Goal: Task Accomplishment & Management: Manage account settings

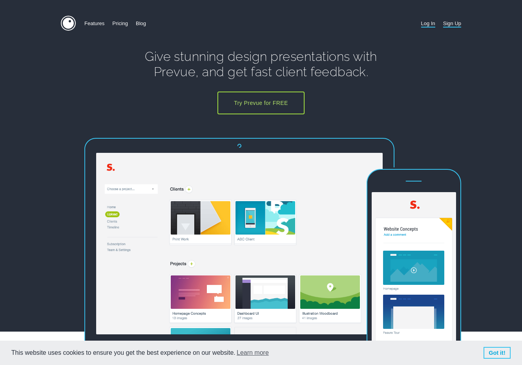
click at [429, 22] on link "Log In" at bounding box center [428, 23] width 14 height 15
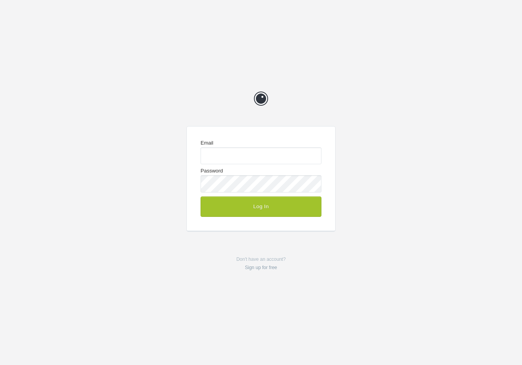
click at [0, 364] on com-1password-button at bounding box center [0, 365] width 0 height 0
type input "enquiries@jeremyhickman.co.uk"
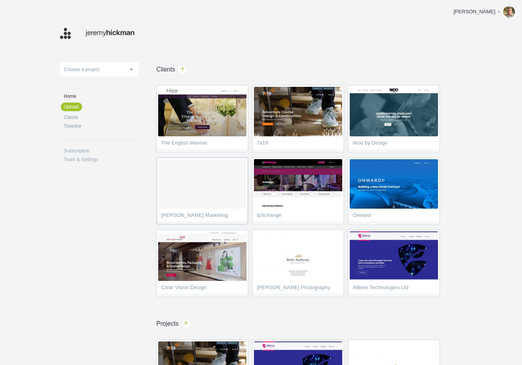
click at [211, 179] on ol at bounding box center [202, 183] width 88 height 49
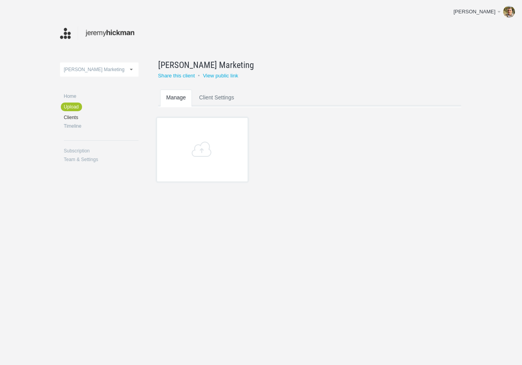
click at [219, 97] on link "Client Settings" at bounding box center [217, 105] width 48 height 31
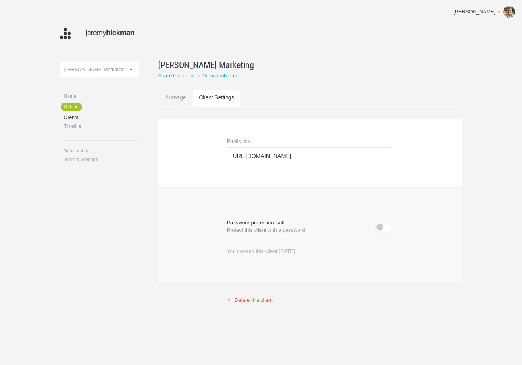
click at [254, 299] on link "× Delete this client" at bounding box center [310, 299] width 166 height 6
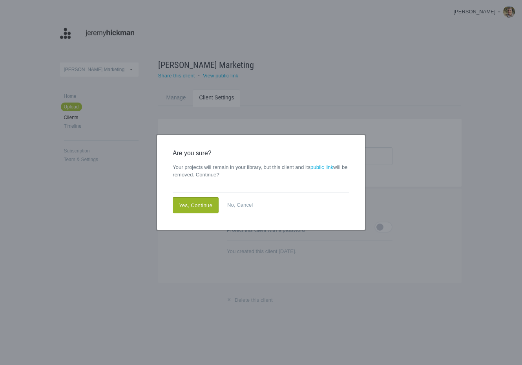
click at [201, 205] on link "Yes, Continue" at bounding box center [196, 205] width 46 height 16
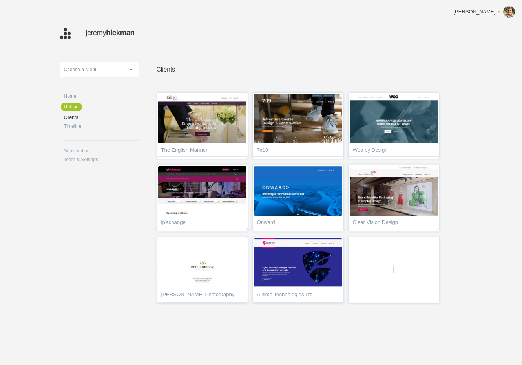
click at [99, 33] on img at bounding box center [97, 33] width 75 height 15
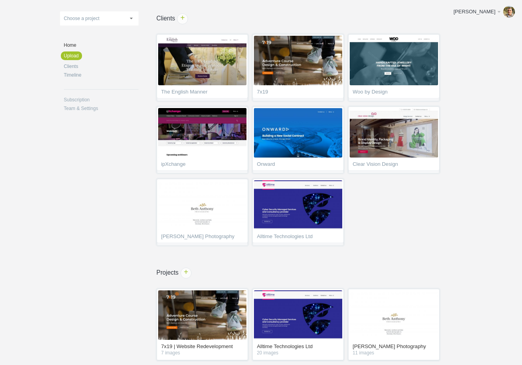
scroll to position [55, 0]
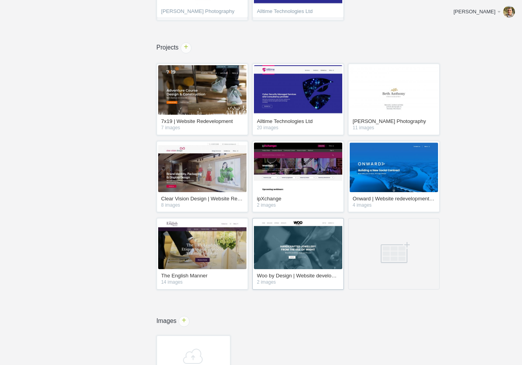
click at [299, 245] on img at bounding box center [298, 243] width 88 height 49
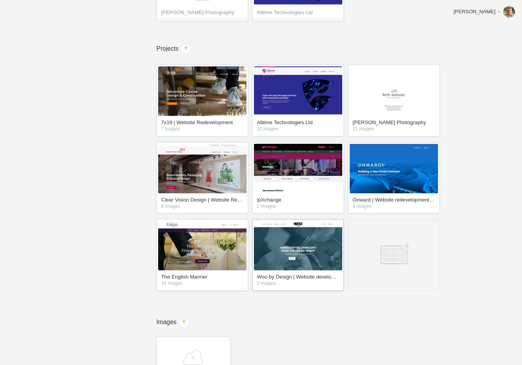
scroll to position [275, 0]
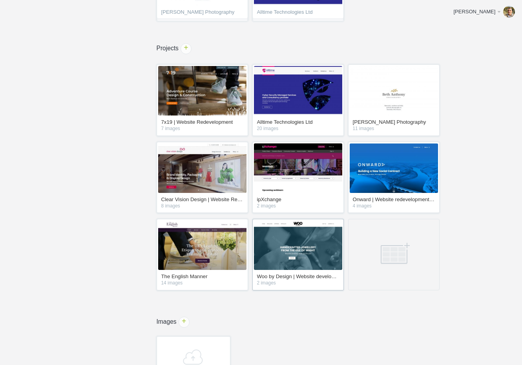
click at [284, 260] on img at bounding box center [298, 244] width 88 height 49
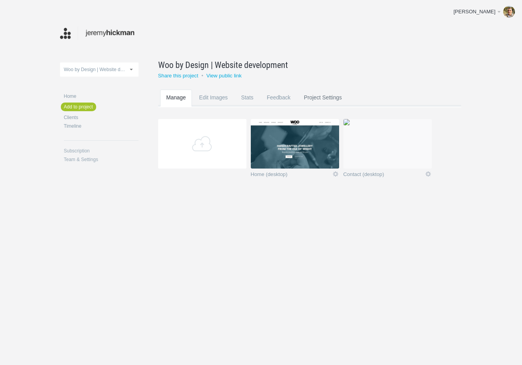
click at [335, 96] on link "Project Settings" at bounding box center [323, 105] width 51 height 31
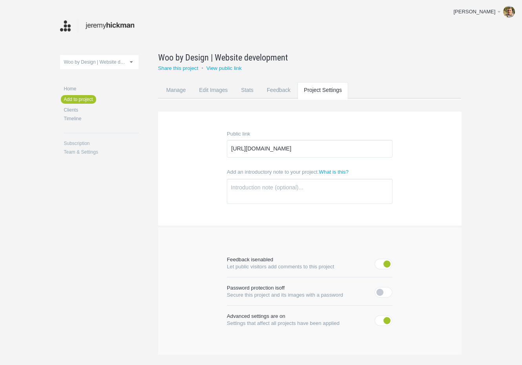
scroll to position [71, 0]
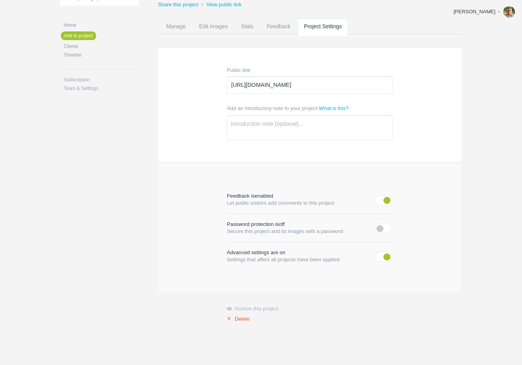
click at [245, 318] on link "× Delete" at bounding box center [310, 318] width 166 height 6
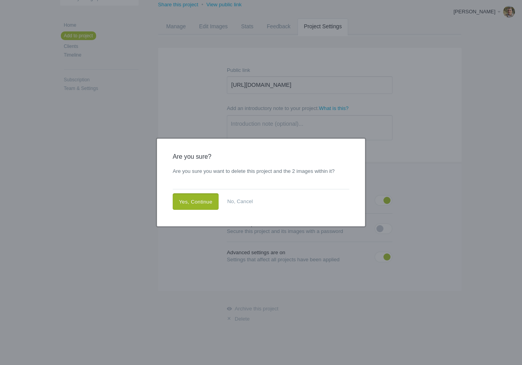
click at [212, 202] on link "Yes, Continue" at bounding box center [196, 201] width 46 height 16
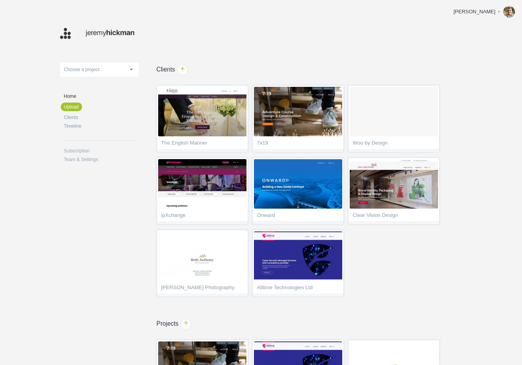
click at [98, 31] on img at bounding box center [97, 33] width 75 height 15
click at [380, 126] on ol at bounding box center [394, 111] width 88 height 49
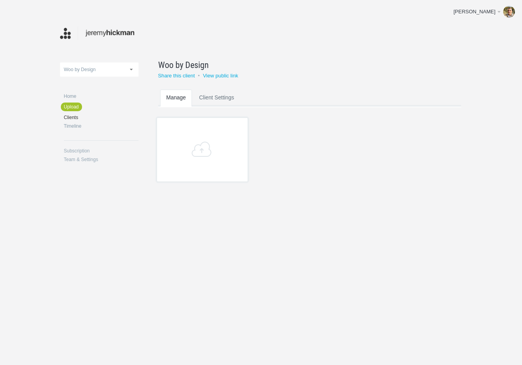
click at [218, 97] on link "Client Settings" at bounding box center [217, 105] width 48 height 31
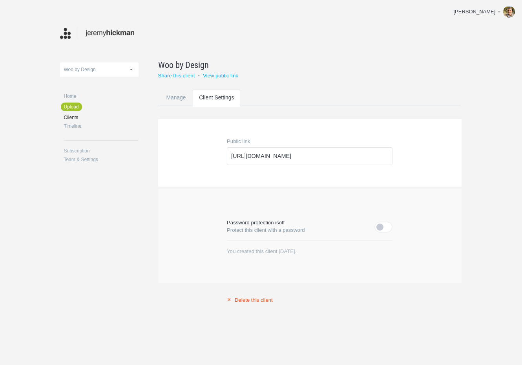
click at [259, 300] on link "× Delete this client" at bounding box center [310, 299] width 166 height 6
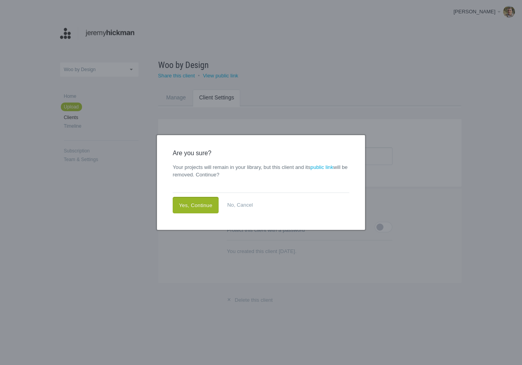
click at [189, 204] on link "Yes, Continue" at bounding box center [196, 205] width 46 height 16
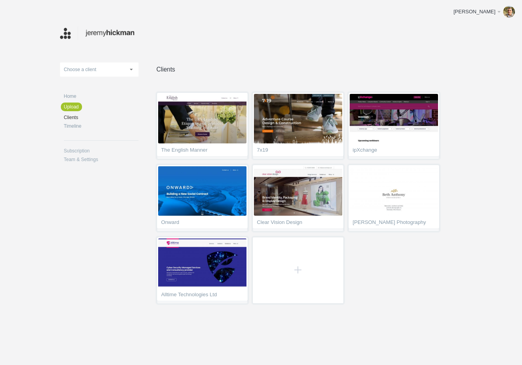
click at [97, 32] on img at bounding box center [97, 33] width 75 height 15
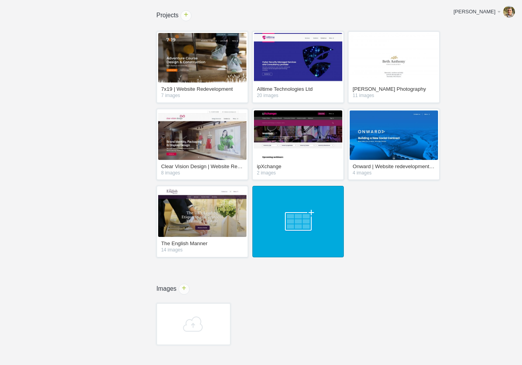
click at [298, 243] on link at bounding box center [297, 221] width 91 height 71
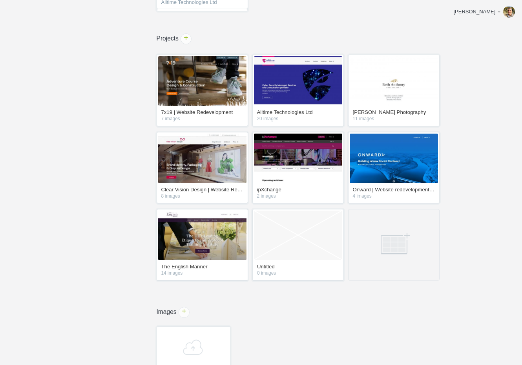
scroll to position [285, 0]
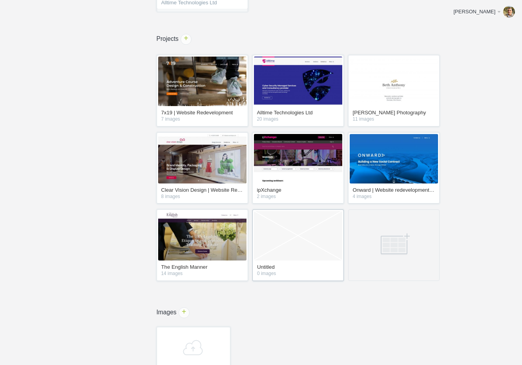
click at [287, 255] on link "Empty Project" at bounding box center [298, 235] width 88 height 49
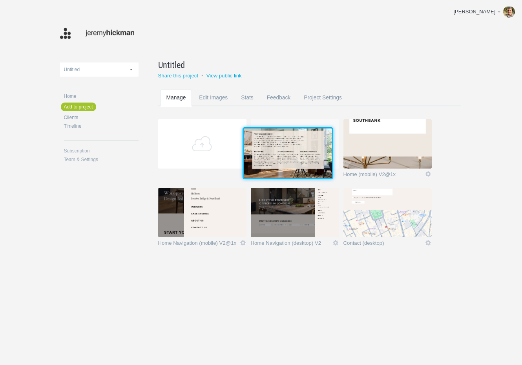
drag, startPoint x: 275, startPoint y: 192, endPoint x: 276, endPoint y: 162, distance: 29.5
click at [276, 162] on img at bounding box center [288, 152] width 88 height 49
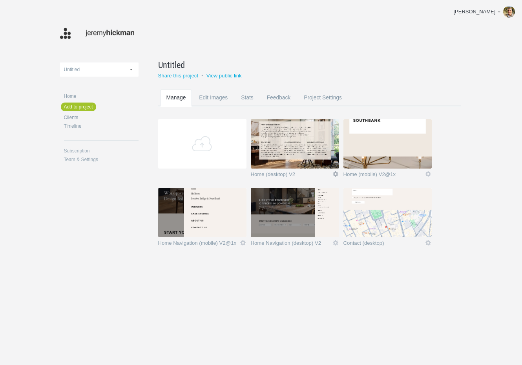
click at [335, 173] on link "Edit" at bounding box center [335, 173] width 7 height 7
click at [317, 143] on link "Edit / Replace" at bounding box center [320, 141] width 48 height 9
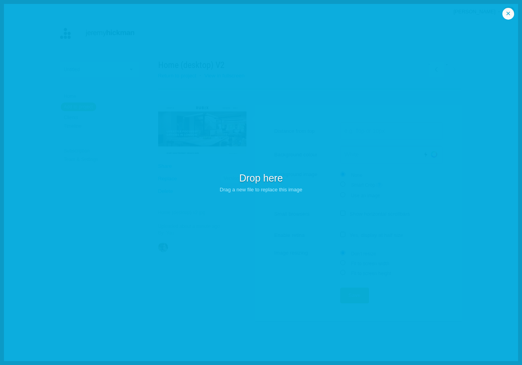
click at [509, 15] on link "×" at bounding box center [509, 14] width 12 height 12
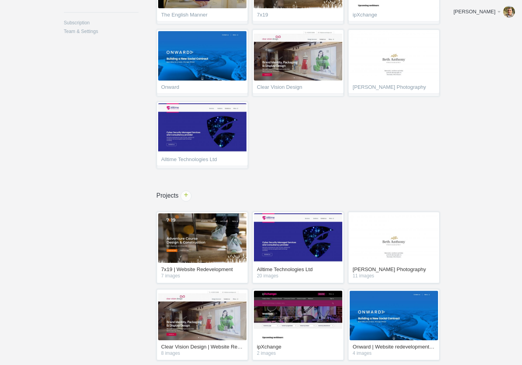
scroll to position [288, 0]
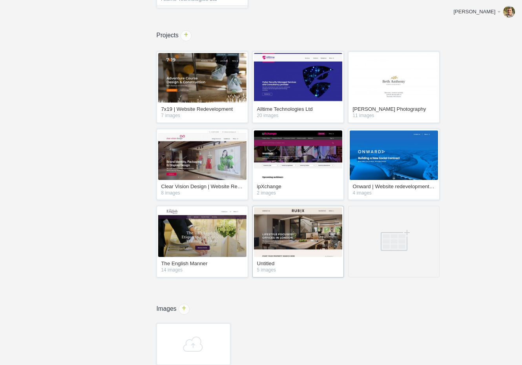
click at [286, 242] on img at bounding box center [298, 231] width 88 height 49
click at [306, 238] on img at bounding box center [298, 231] width 88 height 49
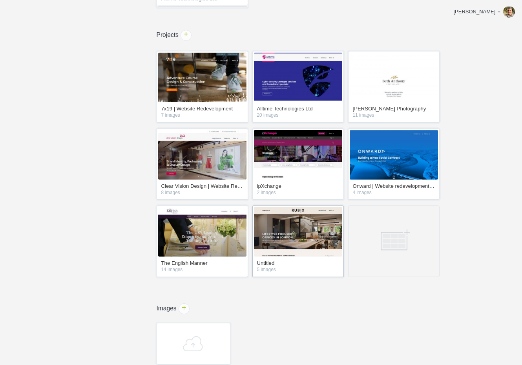
scroll to position [289, 0]
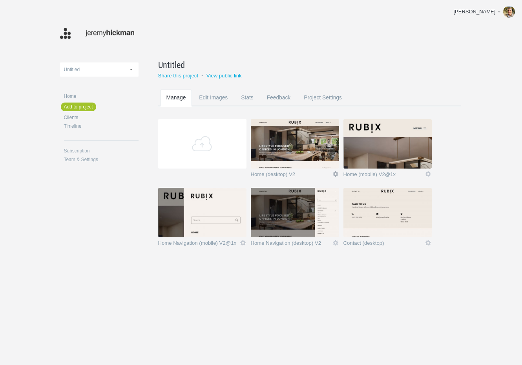
click at [335, 174] on link "Icon" at bounding box center [335, 173] width 7 height 7
click at [319, 142] on link "Edit / Replace" at bounding box center [320, 141] width 48 height 9
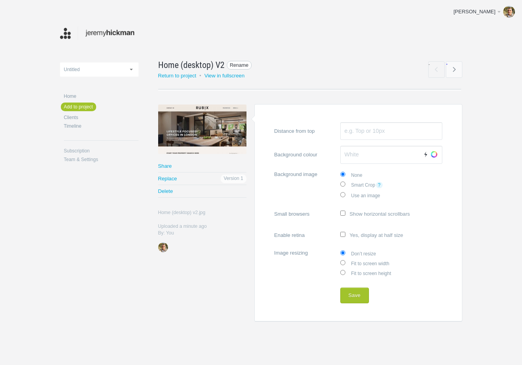
click at [242, 64] on span "Rename" at bounding box center [239, 65] width 25 height 9
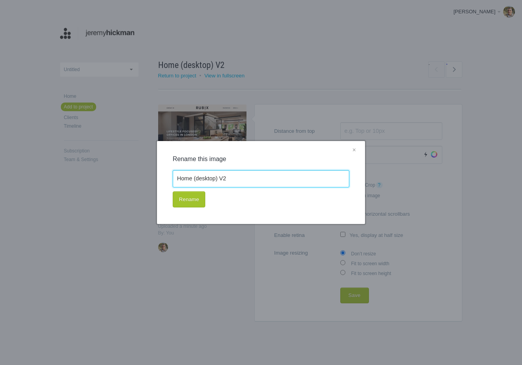
click at [223, 180] on input "Home (desktop) V2" at bounding box center [261, 178] width 177 height 17
drag, startPoint x: 223, startPoint y: 179, endPoint x: 229, endPoint y: 178, distance: 5.9
click at [230, 178] on input "Home (desktop) V2" at bounding box center [261, 178] width 177 height 17
type input "Home (desktop) V1"
click at [193, 203] on button "Rename" at bounding box center [189, 199] width 33 height 16
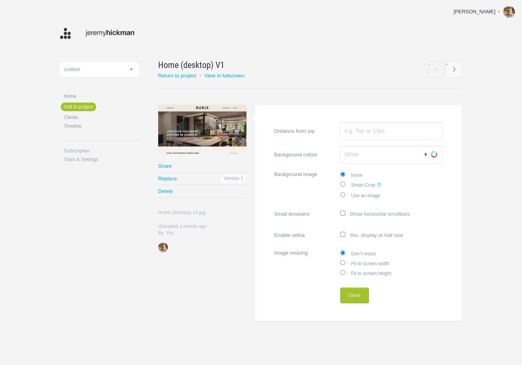
click at [365, 264] on label "Fit to screen width" at bounding box center [391, 263] width 102 height 10
click at [345, 264] on input "Fit to screen width" at bounding box center [342, 262] width 5 height 5
radio input "true"
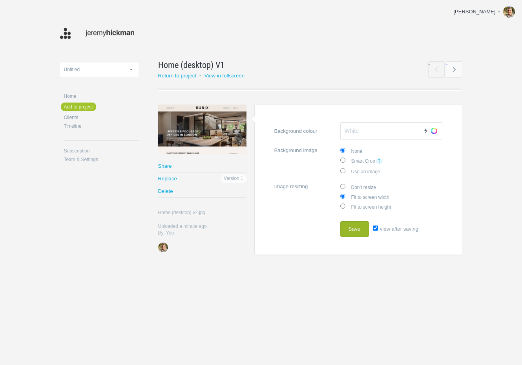
click at [354, 228] on button "Save" at bounding box center [354, 229] width 29 height 16
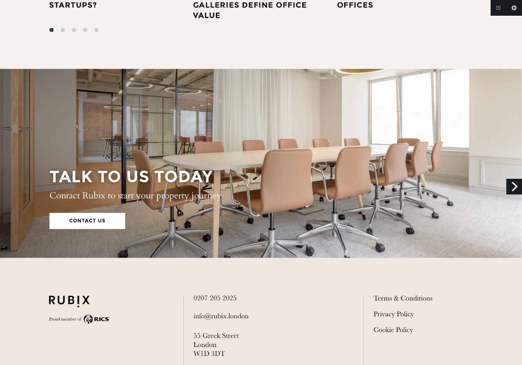
scroll to position [1503, 0]
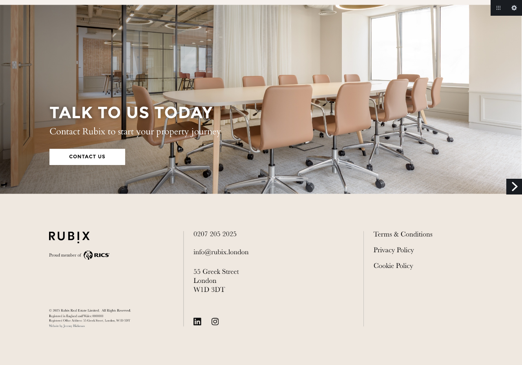
click at [511, 185] on link "Next" at bounding box center [514, 187] width 16 height 16
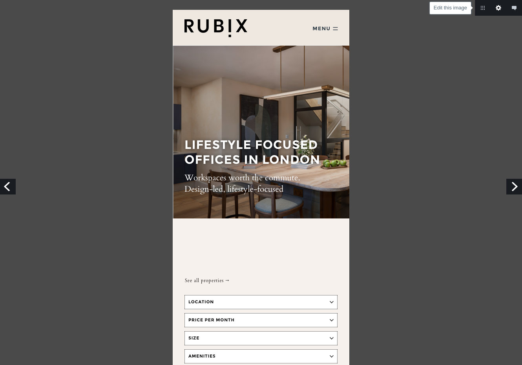
click at [497, 9] on link "Edit this image" at bounding box center [499, 8] width 16 height 16
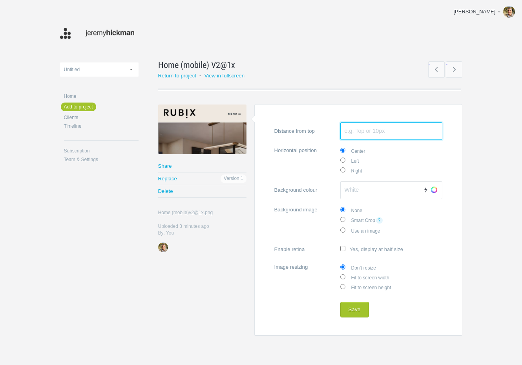
click at [371, 132] on input "Distance from top" at bounding box center [391, 131] width 102 height 18
type input "5"
type input "25px"
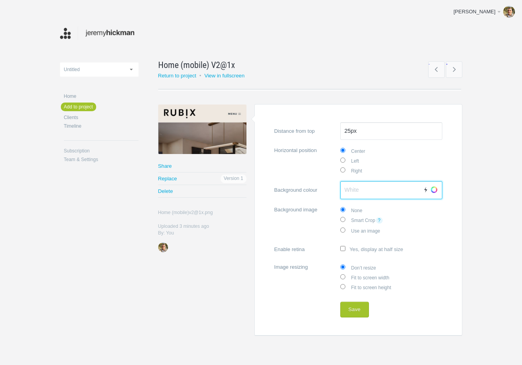
click at [373, 186] on input "Background colour Auto Choose" at bounding box center [391, 190] width 102 height 18
type input "£"
click at [360, 308] on button "Save" at bounding box center [354, 310] width 29 height 16
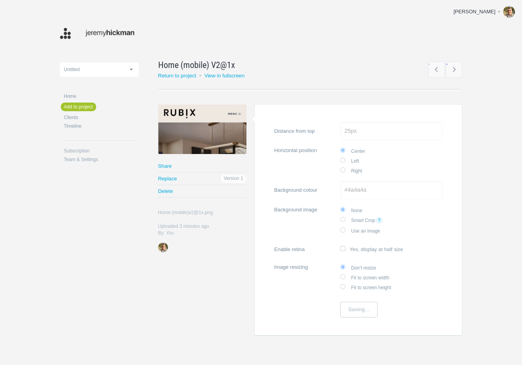
type input "#4A4A4A"
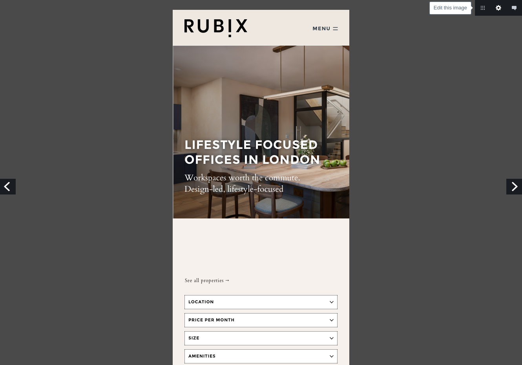
click at [499, 5] on link "Edit this image" at bounding box center [499, 8] width 16 height 16
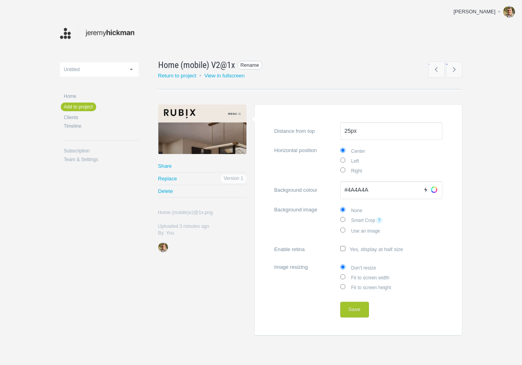
click at [247, 62] on span "Rename" at bounding box center [250, 65] width 25 height 9
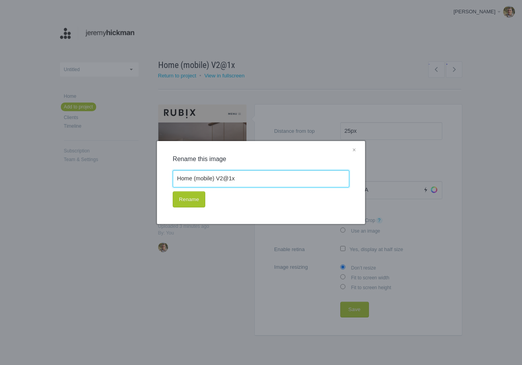
drag, startPoint x: 222, startPoint y: 186, endPoint x: 224, endPoint y: 182, distance: 4.2
click at [224, 183] on input "Home (mobile) V2@1x" at bounding box center [261, 178] width 177 height 17
drag, startPoint x: 219, startPoint y: 178, endPoint x: 273, endPoint y: 177, distance: 54.2
click at [273, 177] on input "Home (mobile) V2@1x" at bounding box center [261, 178] width 177 height 17
type input "Home (mobile) V1"
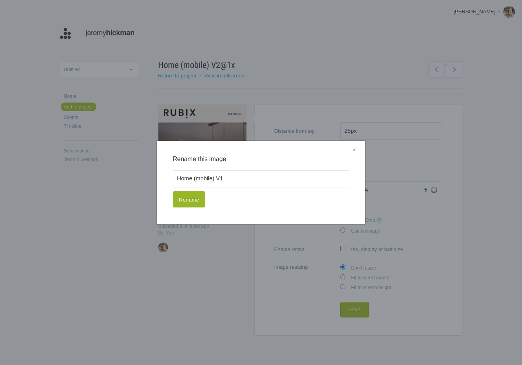
click at [187, 203] on button "Rename" at bounding box center [189, 199] width 33 height 16
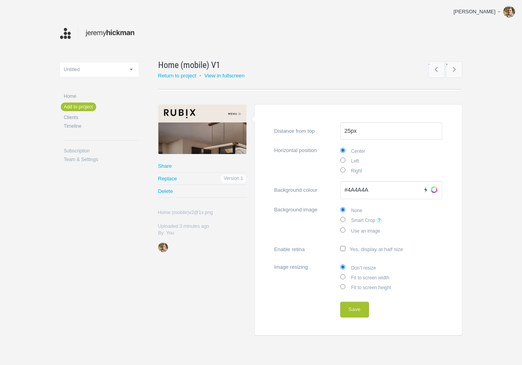
click at [268, 80] on div "Home (mobile) V1 Rename Return to project • View in fullscreen ← →" at bounding box center [302, 76] width 289 height 36
click at [206, 118] on div at bounding box center [202, 128] width 88 height 49
click at [356, 305] on button "Save" at bounding box center [354, 310] width 29 height 16
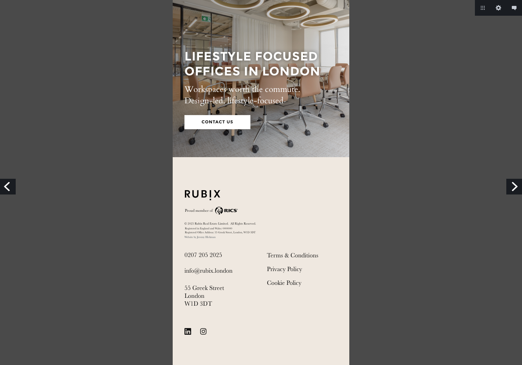
scroll to position [2468, 0]
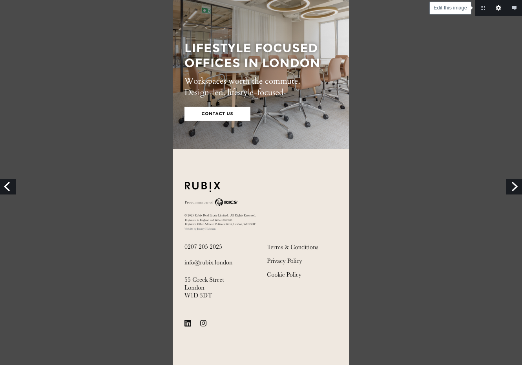
click at [499, 8] on link "Edit this image" at bounding box center [499, 8] width 16 height 16
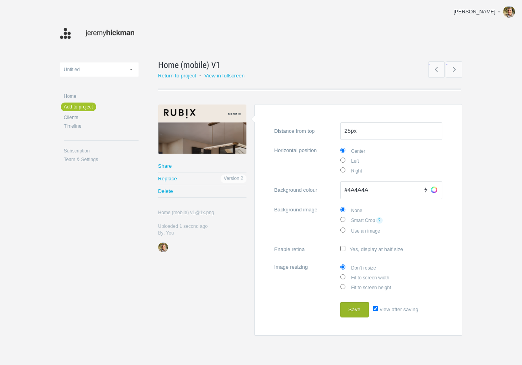
click at [354, 306] on button "Save" at bounding box center [354, 310] width 29 height 16
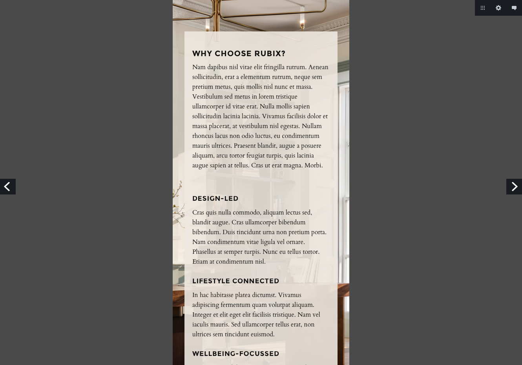
scroll to position [1464, 0]
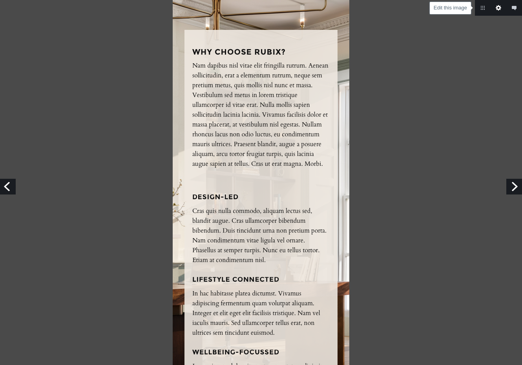
click at [498, 5] on link "Edit this image" at bounding box center [499, 8] width 16 height 16
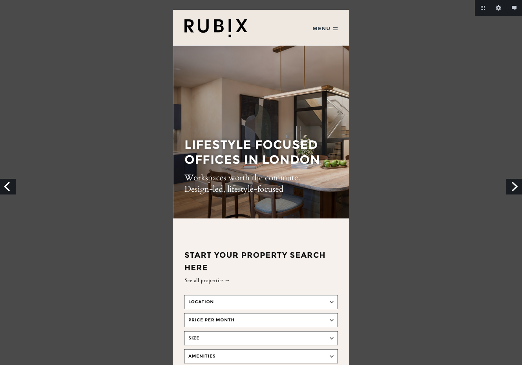
click at [517, 186] on link "Next" at bounding box center [514, 187] width 16 height 16
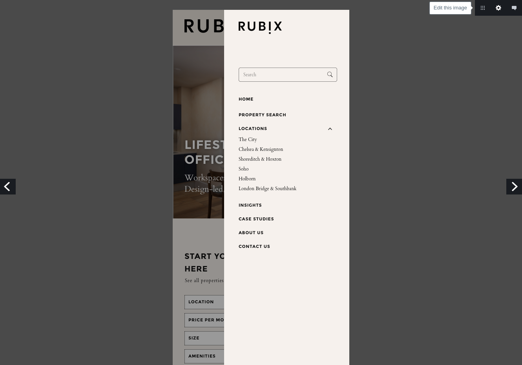
click at [500, 9] on link "Edit this image" at bounding box center [499, 8] width 16 height 16
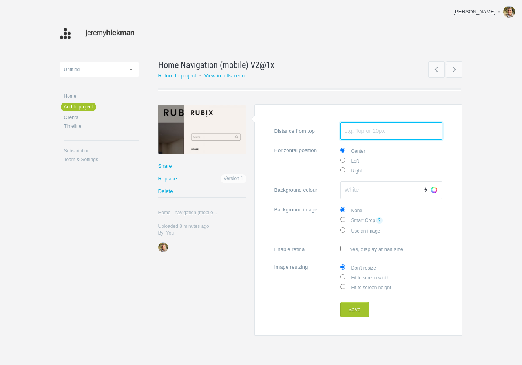
click at [347, 128] on input "Distance from top" at bounding box center [391, 131] width 102 height 18
type input "25px"
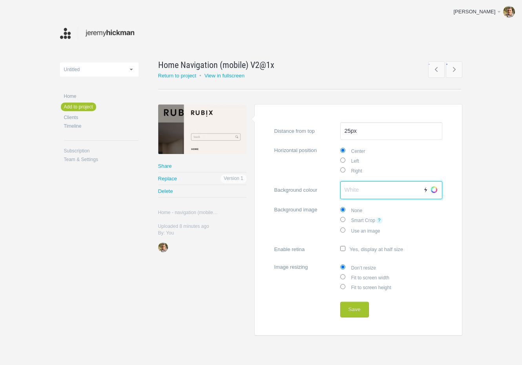
click at [352, 196] on label "Background colour Auto Choose" at bounding box center [358, 190] width 168 height 18
click at [352, 196] on input "Background colour Auto Choose" at bounding box center [391, 190] width 102 height 18
click at [353, 192] on input "Background colour Auto Choose" at bounding box center [391, 190] width 102 height 18
click at [355, 311] on button "Save" at bounding box center [354, 310] width 29 height 16
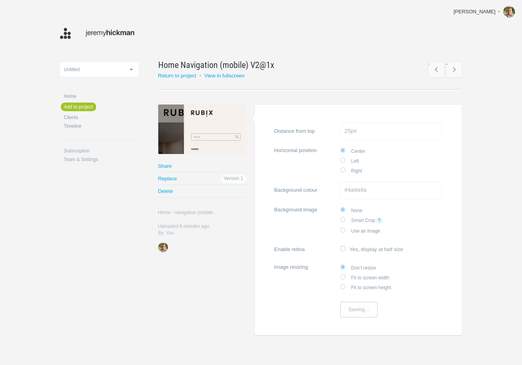
type input "#4A4A4A"
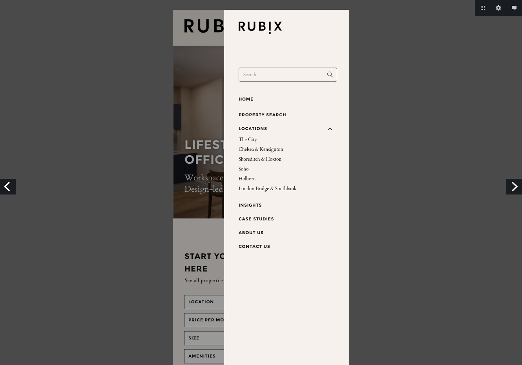
click at [11, 183] on link "Previous" at bounding box center [8, 187] width 16 height 16
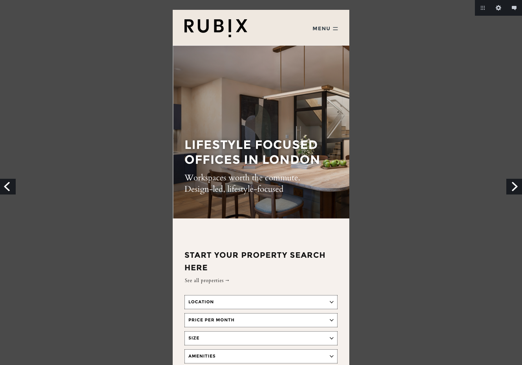
click at [512, 184] on link "Next" at bounding box center [514, 187] width 16 height 16
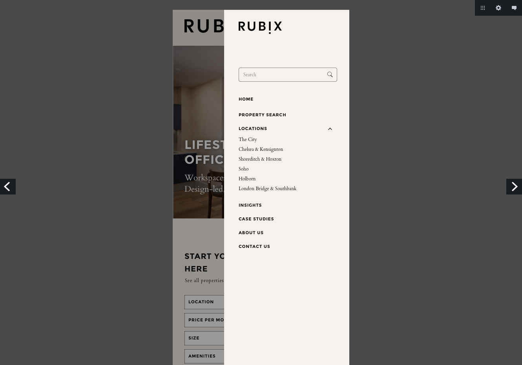
click at [512, 185] on link "Next" at bounding box center [514, 187] width 16 height 16
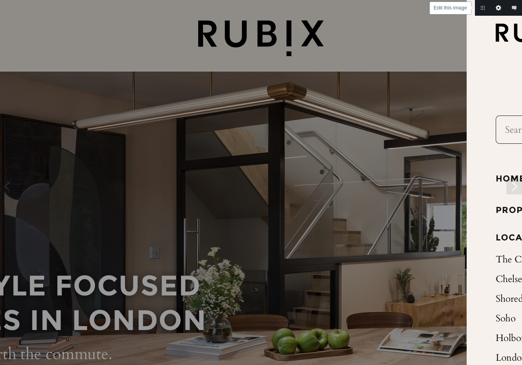
click at [498, 5] on link "Edit this image" at bounding box center [499, 8] width 16 height 16
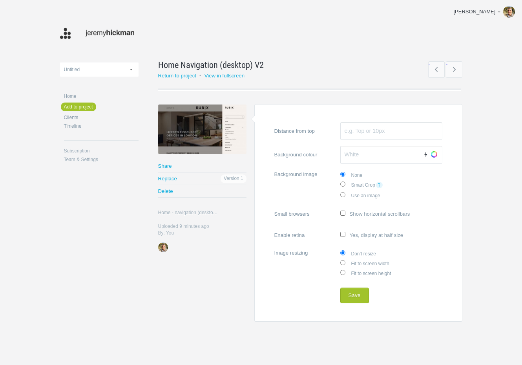
click at [357, 261] on label "Fit to screen width" at bounding box center [391, 263] width 102 height 10
click at [345, 261] on input "Fit to screen width" at bounding box center [342, 262] width 5 height 5
radio input "true"
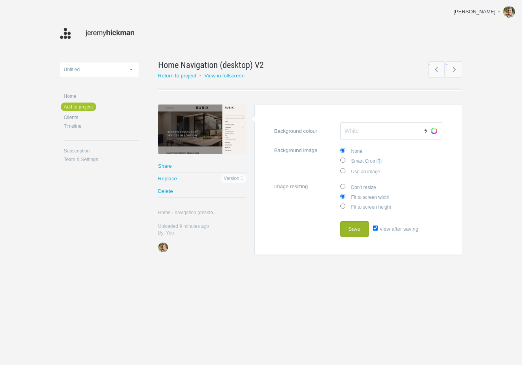
click at [356, 227] on button "Save" at bounding box center [354, 229] width 29 height 16
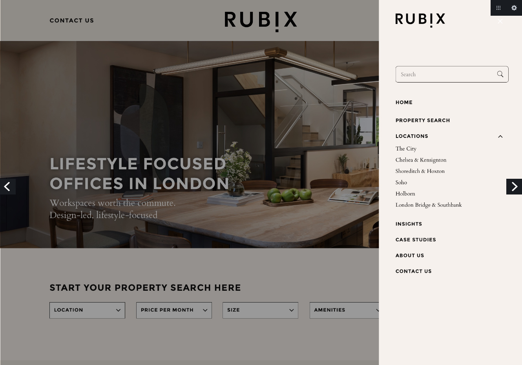
click at [512, 188] on link "Next" at bounding box center [514, 187] width 16 height 16
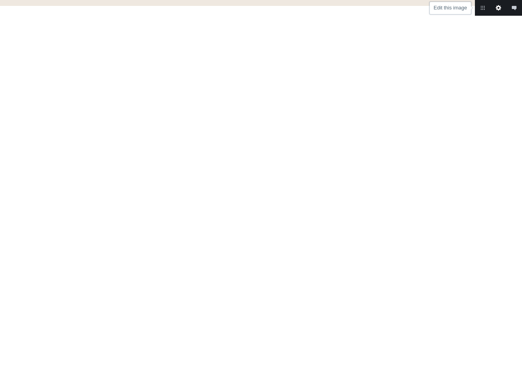
click at [499, 9] on link "Edit this image" at bounding box center [499, 8] width 16 height 16
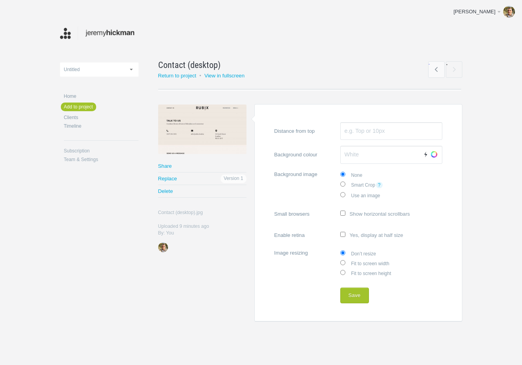
click at [358, 262] on label "Fit to screen width" at bounding box center [391, 263] width 102 height 10
click at [345, 262] on input "Fit to screen width" at bounding box center [342, 262] width 5 height 5
radio input "true"
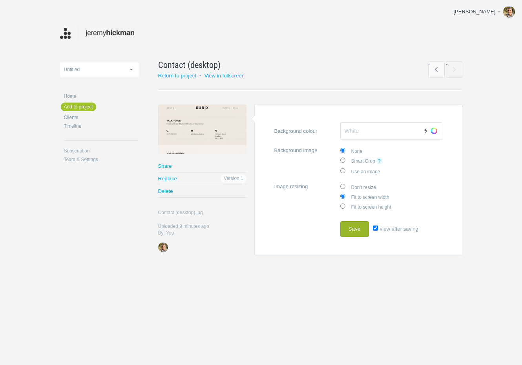
click at [354, 227] on button "Save" at bounding box center [354, 229] width 29 height 16
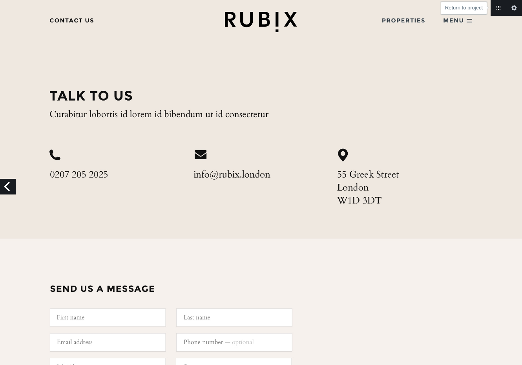
click at [500, 9] on link "Return to project" at bounding box center [499, 8] width 16 height 16
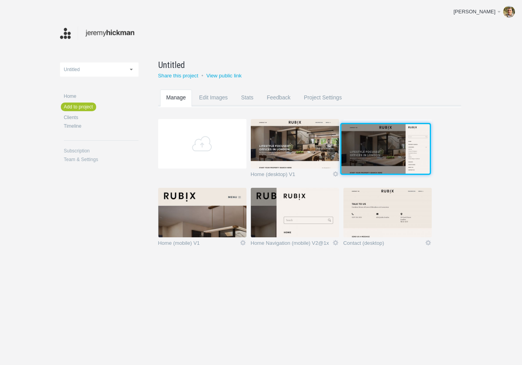
drag, startPoint x: 282, startPoint y: 224, endPoint x: 372, endPoint y: 159, distance: 110.5
click at [372, 159] on img at bounding box center [386, 148] width 88 height 49
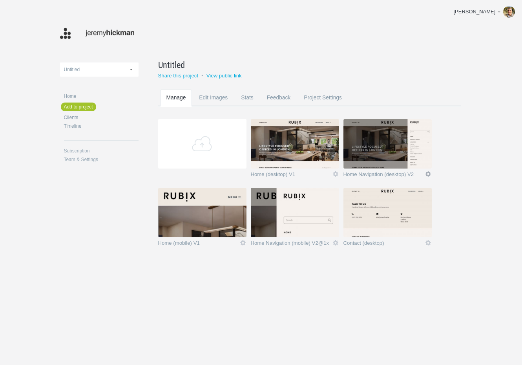
click at [427, 172] on link "Icon" at bounding box center [428, 173] width 7 height 7
click at [420, 143] on link "Edit / Replace" at bounding box center [413, 141] width 48 height 9
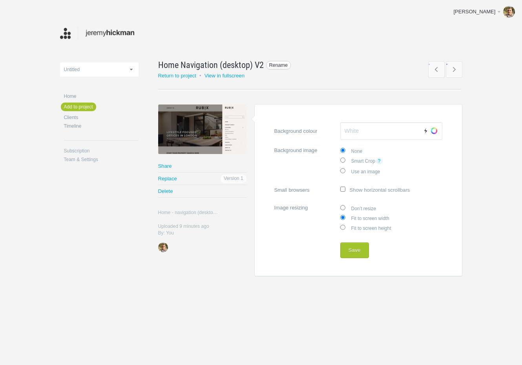
click at [277, 64] on span "Rename" at bounding box center [278, 65] width 25 height 9
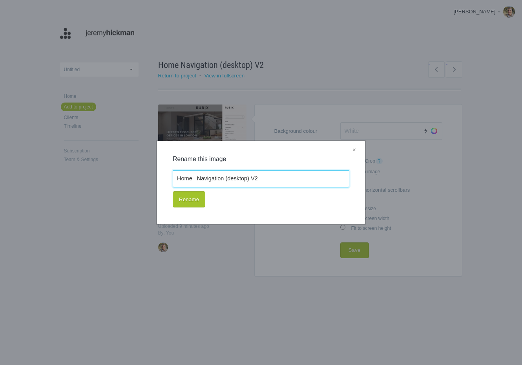
click at [260, 181] on input "Home Navigation (desktop) V2" at bounding box center [261, 178] width 177 height 17
click at [256, 179] on input "Home Navigation (desktop) V2" at bounding box center [261, 178] width 177 height 17
type input "Home Navigation (desktop) V1"
click at [195, 197] on button "Rename" at bounding box center [189, 199] width 33 height 16
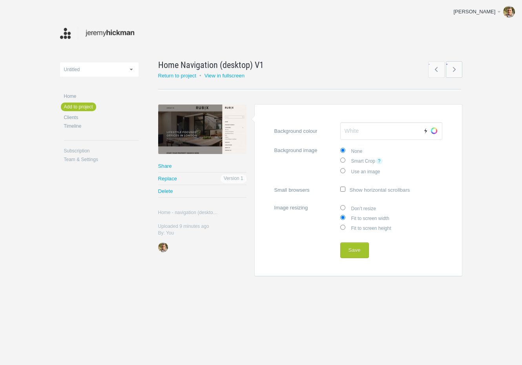
click at [459, 72] on link "→" at bounding box center [454, 69] width 16 height 16
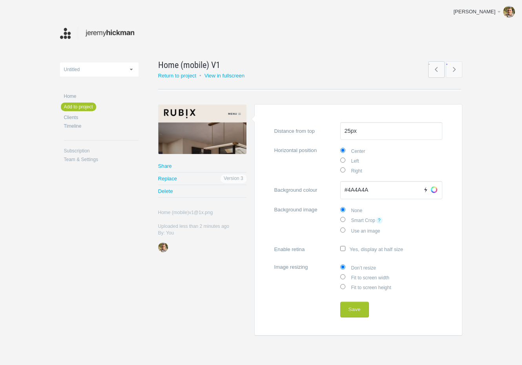
click at [433, 71] on link "←" at bounding box center [436, 69] width 16 height 16
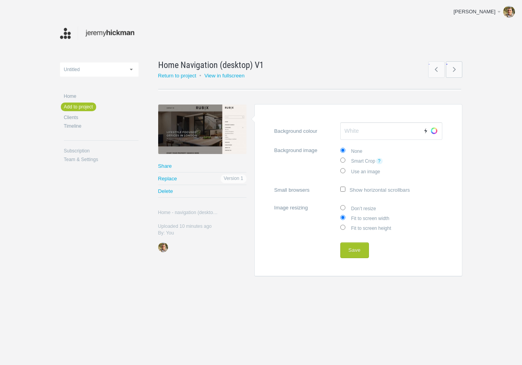
click at [454, 68] on link "→" at bounding box center [454, 69] width 16 height 16
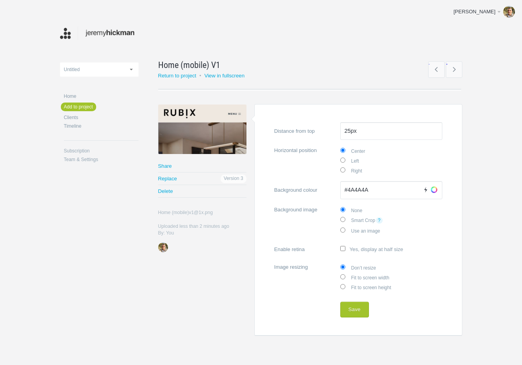
click at [454, 68] on link "→" at bounding box center [454, 69] width 16 height 16
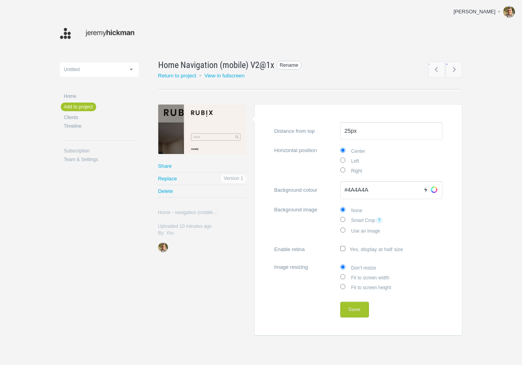
click at [285, 64] on span "Rename" at bounding box center [289, 65] width 25 height 9
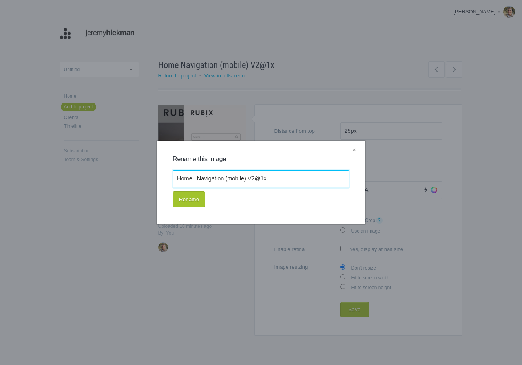
click at [254, 178] on input "Home Navigation (mobile) V2@1x" at bounding box center [261, 178] width 177 height 17
drag, startPoint x: 252, startPoint y: 179, endPoint x: 280, endPoint y: 178, distance: 27.9
click at [280, 178] on input "Home Navigation (mobile) V2@1x" at bounding box center [261, 178] width 177 height 17
type input "Home Navigation (mobile) V1"
click at [196, 201] on button "Rename" at bounding box center [189, 199] width 33 height 16
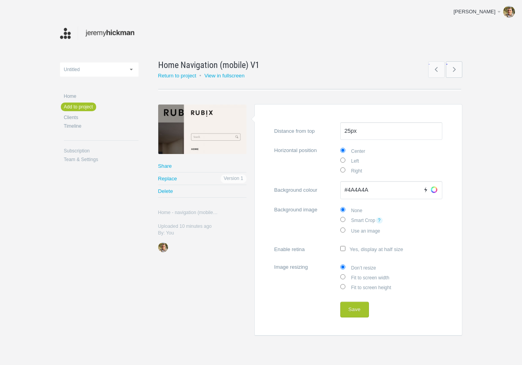
click at [457, 69] on link "→" at bounding box center [454, 69] width 16 height 16
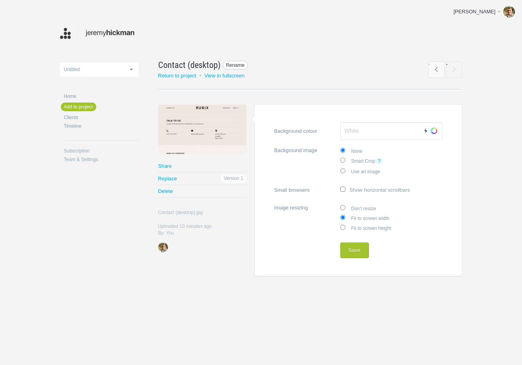
click at [237, 67] on span "Rename" at bounding box center [235, 65] width 25 height 9
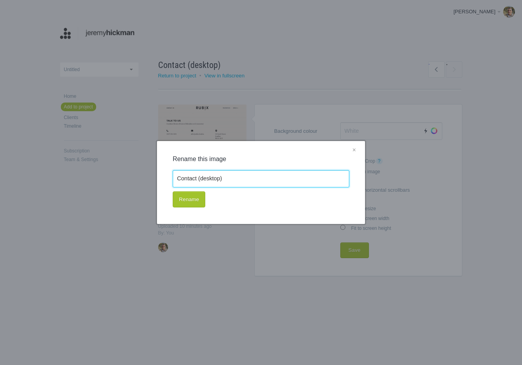
click at [228, 179] on input "Contact (desktop)" at bounding box center [261, 178] width 177 height 17
type input "Contact (desktop) v1"
click at [183, 202] on button "Rename" at bounding box center [189, 199] width 33 height 16
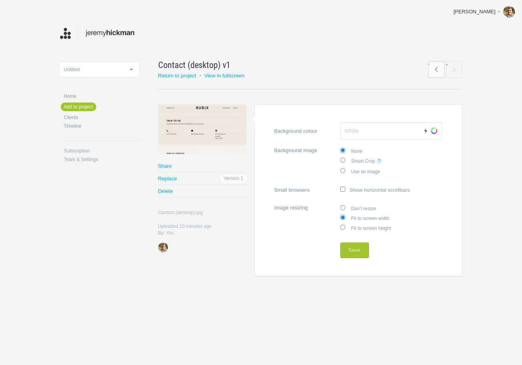
click at [434, 71] on link "←" at bounding box center [436, 69] width 16 height 16
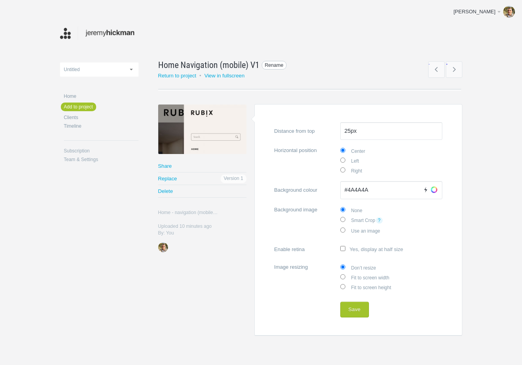
click at [270, 64] on span "Rename" at bounding box center [274, 65] width 25 height 9
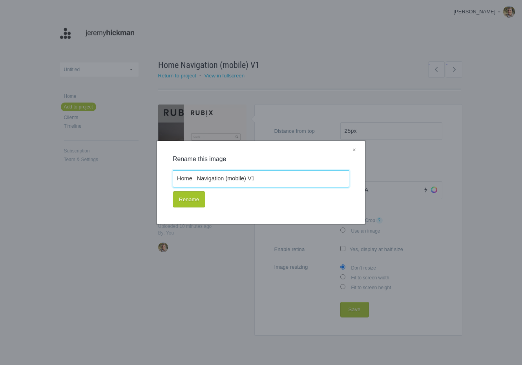
drag, startPoint x: 236, startPoint y: 172, endPoint x: 243, endPoint y: 177, distance: 8.4
click at [238, 173] on input "Home Navigation (mobile) V1" at bounding box center [261, 178] width 177 height 17
click at [251, 179] on input "Home Navigation (mobile) V1" at bounding box center [261, 178] width 177 height 17
type input "Home Navigation (mobile) v1"
click at [203, 197] on button "Rename" at bounding box center [189, 199] width 33 height 16
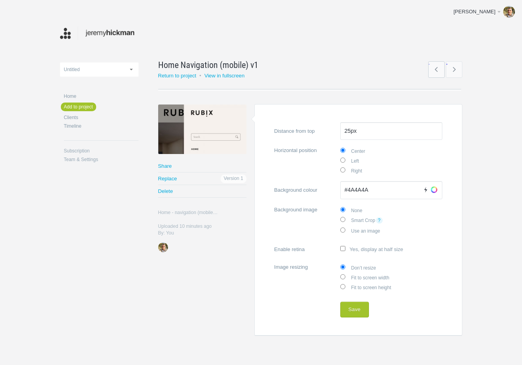
click at [435, 68] on link "←" at bounding box center [436, 69] width 16 height 16
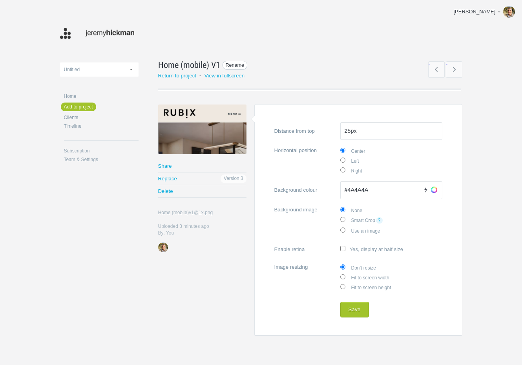
click at [233, 63] on span "Rename" at bounding box center [235, 65] width 25 height 9
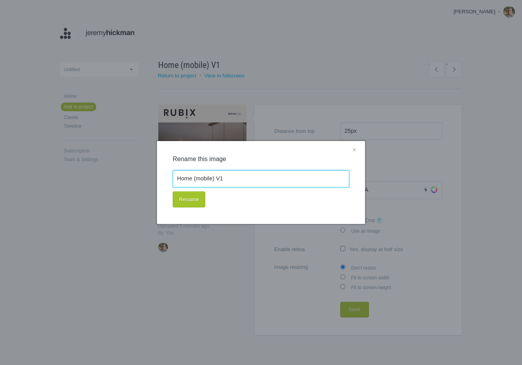
click at [222, 177] on input "Home (mobile) V1" at bounding box center [261, 178] width 177 height 17
click at [219, 179] on input "Home (mobile) V1" at bounding box center [261, 178] width 177 height 17
type input "Home (mobile) v1"
click at [183, 207] on div "× Rename this image Home (mobile) v1 Rename" at bounding box center [261, 182] width 208 height 83
click at [184, 205] on button "Rename" at bounding box center [189, 199] width 33 height 16
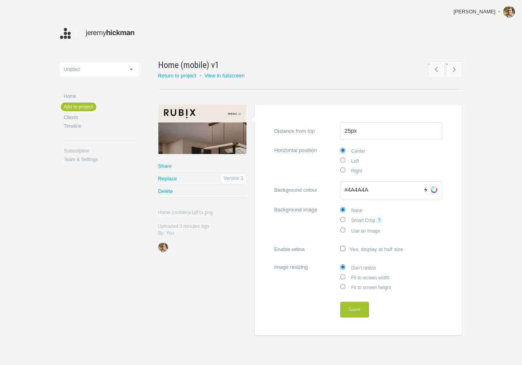
click at [434, 70] on link "←" at bounding box center [436, 69] width 16 height 16
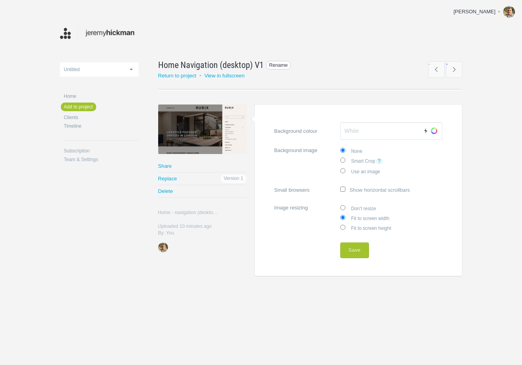
click at [280, 64] on span "Rename" at bounding box center [278, 65] width 25 height 9
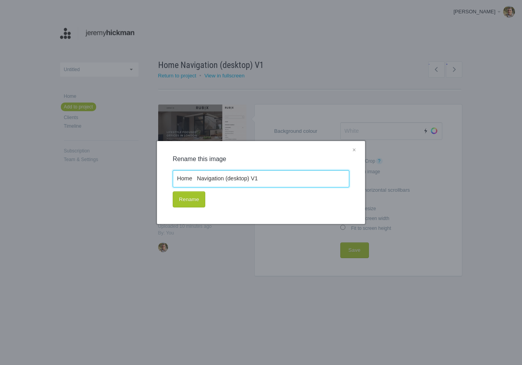
click at [239, 179] on input "Home Navigation (desktop) V1" at bounding box center [261, 178] width 177 height 17
click at [254, 179] on input "Home Navigation (desktop) V1" at bounding box center [261, 178] width 177 height 17
type input "Home Navigation (desktop) v1"
click at [195, 196] on button "Rename" at bounding box center [189, 199] width 33 height 16
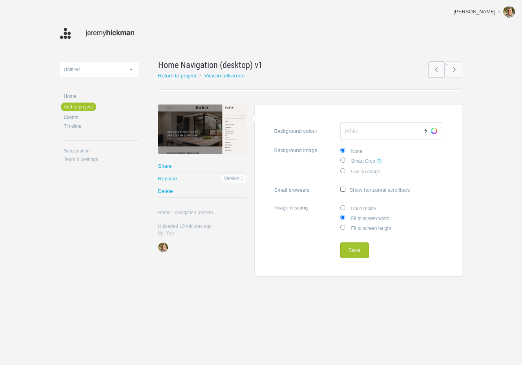
click at [432, 68] on link "←" at bounding box center [436, 69] width 16 height 16
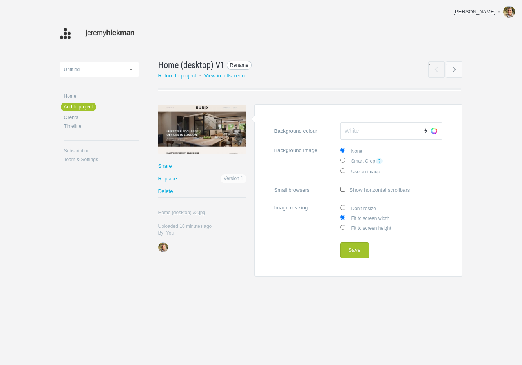
click at [234, 63] on span "Rename" at bounding box center [239, 65] width 25 height 9
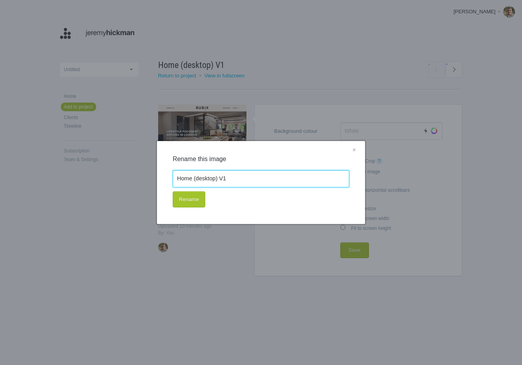
click at [212, 183] on input "Home (desktop) V1" at bounding box center [261, 178] width 177 height 17
click at [223, 180] on input "Home (desktop) V1" at bounding box center [261, 178] width 177 height 17
type input "Home (desktop) v1"
click at [197, 197] on button "Rename" at bounding box center [189, 199] width 33 height 16
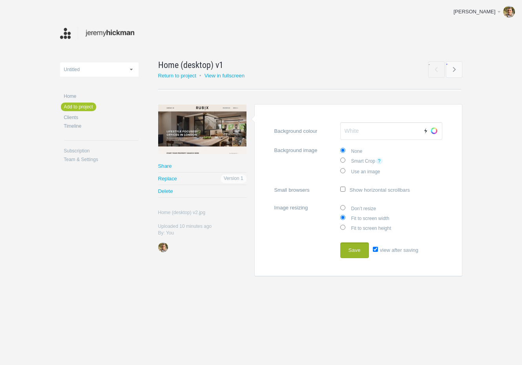
click at [358, 251] on button "Save" at bounding box center [354, 250] width 29 height 16
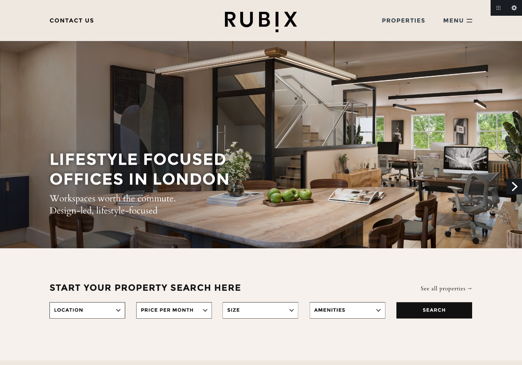
click at [511, 182] on link "Next" at bounding box center [514, 187] width 16 height 16
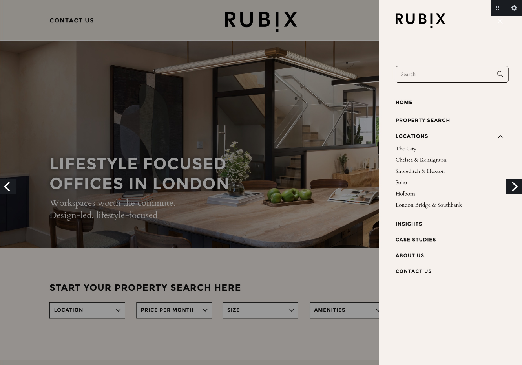
click at [515, 187] on link "Next" at bounding box center [514, 187] width 16 height 16
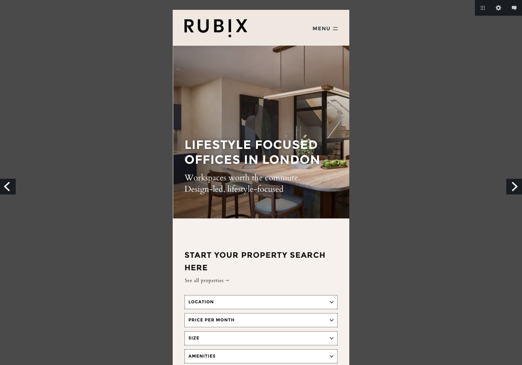
click at [515, 187] on link "Next" at bounding box center [514, 187] width 16 height 16
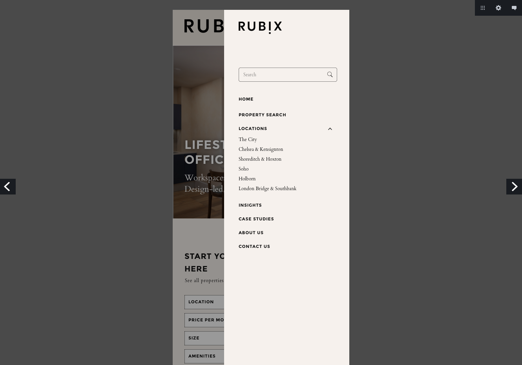
click at [514, 185] on link "Next" at bounding box center [514, 187] width 16 height 16
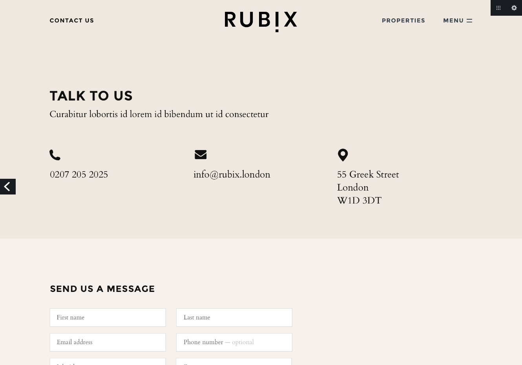
click at [8, 183] on link "Previous" at bounding box center [8, 187] width 16 height 16
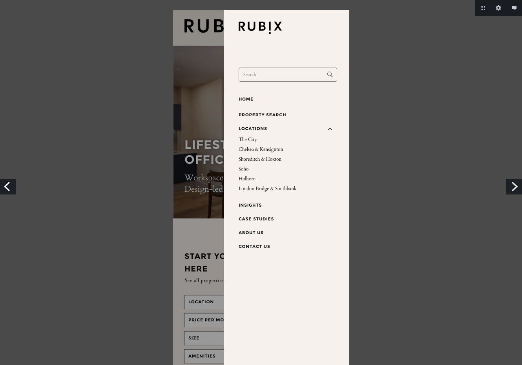
click at [8, 183] on link "Previous" at bounding box center [8, 187] width 16 height 16
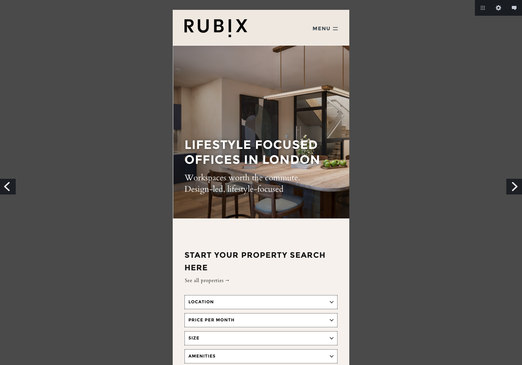
click at [8, 183] on link "Previous" at bounding box center [8, 187] width 16 height 16
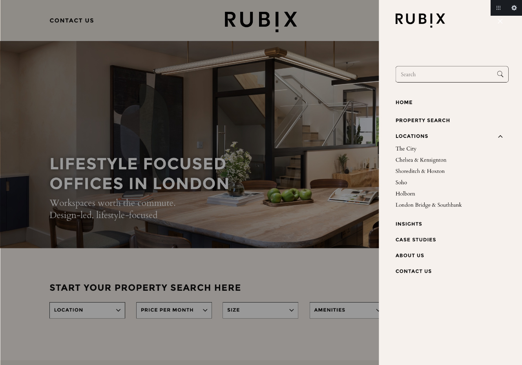
click at [8, 183] on img at bounding box center [261, 237] width 522 height 474
click at [7, 183] on link "Previous" at bounding box center [8, 187] width 16 height 16
